Goal: Check status

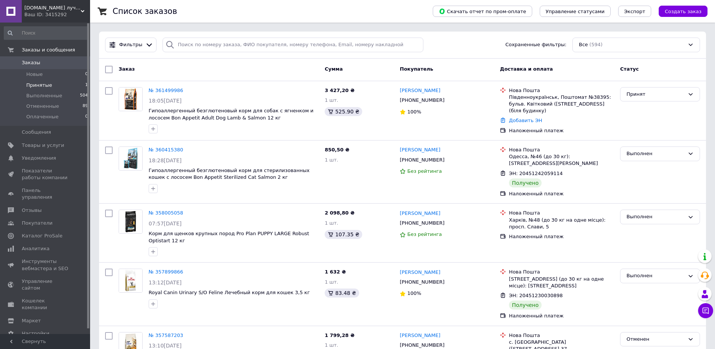
click at [51, 85] on li "Принятые 1" at bounding box center [46, 85] width 92 height 11
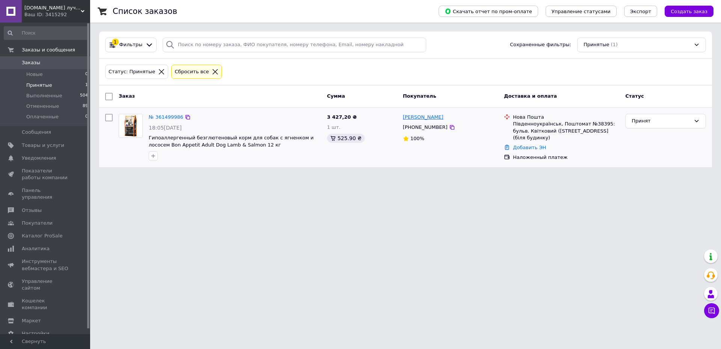
drag, startPoint x: 446, startPoint y: 119, endPoint x: 402, endPoint y: 120, distance: 43.6
click at [402, 120] on div "[PERSON_NAME]" at bounding box center [450, 117] width 96 height 9
copy link "[PERSON_NAME]"
click at [449, 128] on icon at bounding box center [452, 127] width 6 height 6
click at [242, 176] on html "[DOMAIN_NAME] лучшие корма для собак и кошек Ваш ID: 3415292 Сайт [DOMAIN_NAME]…" at bounding box center [360, 88] width 721 height 176
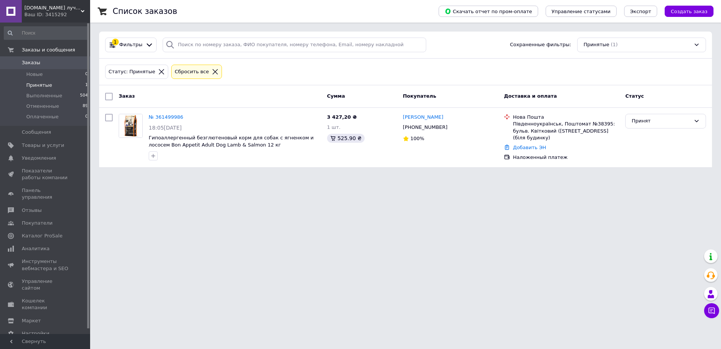
click at [378, 176] on html "[DOMAIN_NAME] лучшие корма для собак и кошек Ваш ID: 3415292 Сайт [DOMAIN_NAME]…" at bounding box center [360, 88] width 721 height 176
